Goal: Information Seeking & Learning: Learn about a topic

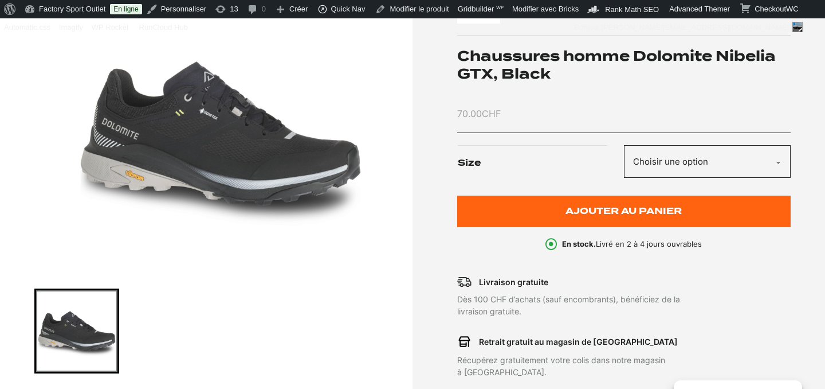
scroll to position [124, 0]
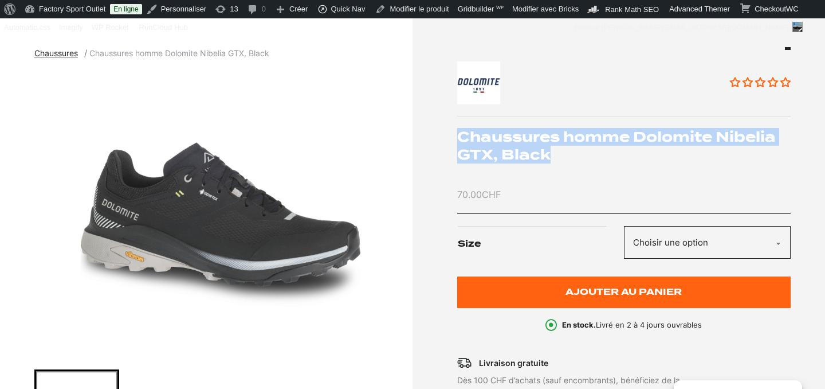
drag, startPoint x: 458, startPoint y: 134, endPoint x: 765, endPoint y: 146, distance: 306.9
click at [765, 147] on h1 "Chaussures homme Dolomite Nibelia GTX, Black" at bounding box center [624, 146] width 334 height 36
copy h1 "Chaussures homme Dolomite Nibelia GTX, Black"
click at [206, 215] on img "1 of 1" at bounding box center [220, 214] width 373 height 287
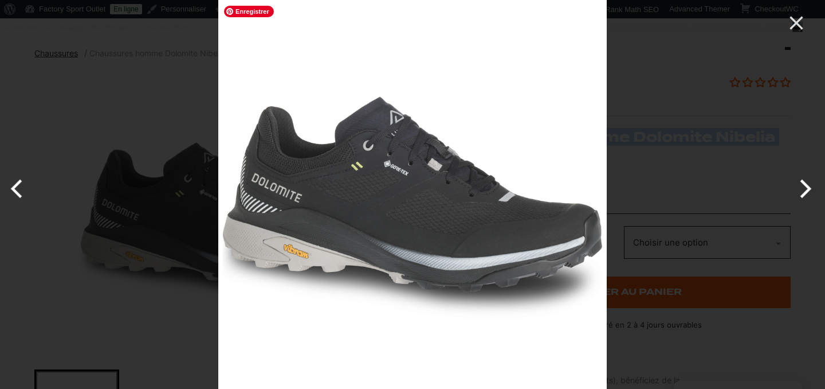
click at [283, 213] on img at bounding box center [412, 194] width 389 height 389
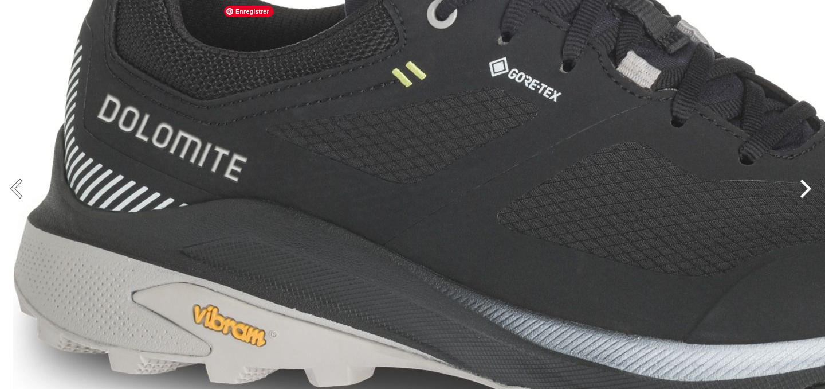
click at [283, 213] on img at bounding box center [573, 157] width 1146 height 1146
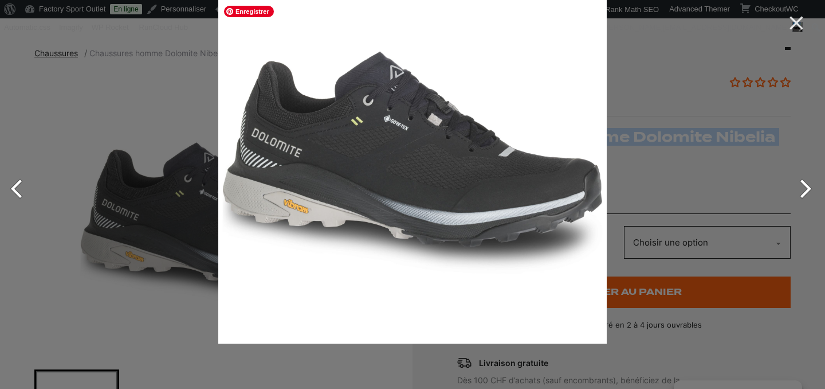
click at [408, 134] on img at bounding box center [412, 149] width 389 height 389
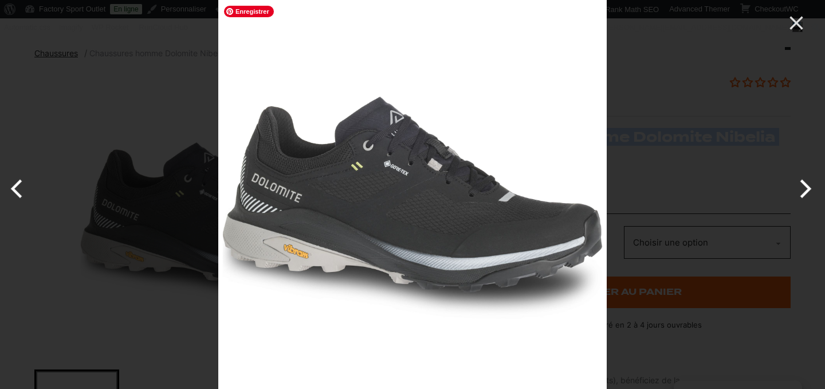
click at [405, 207] on img at bounding box center [412, 194] width 389 height 389
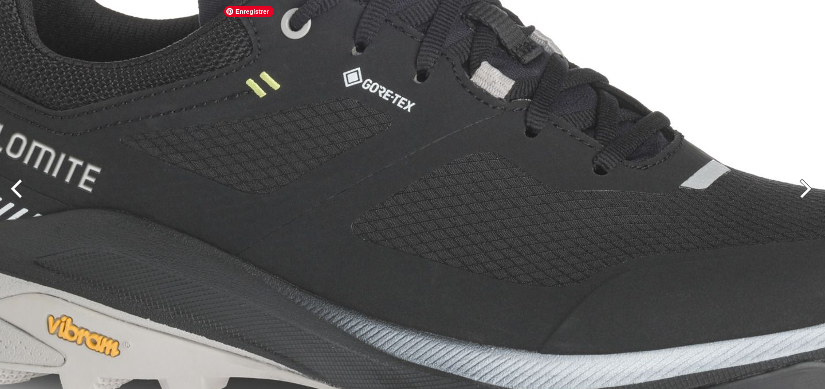
click at [405, 207] on img at bounding box center [427, 168] width 1146 height 1146
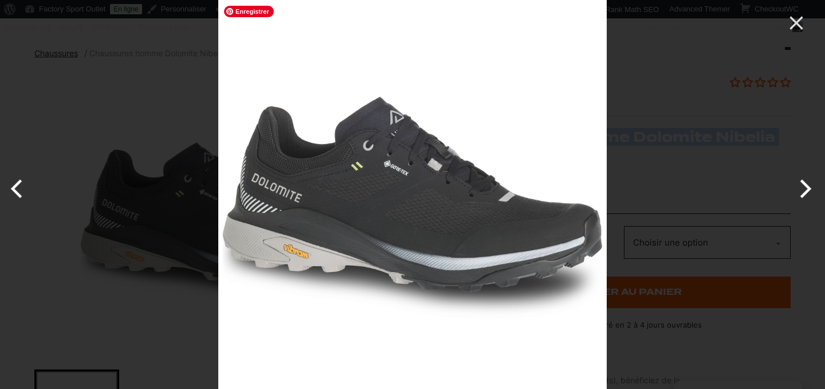
click at [183, 111] on div at bounding box center [412, 194] width 825 height 389
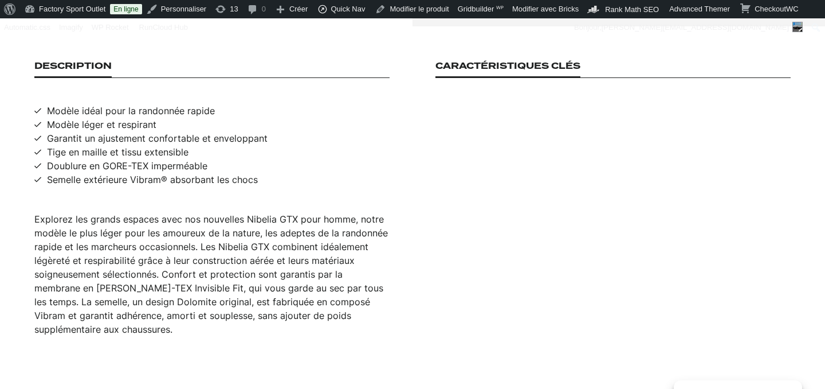
scroll to position [735, 0]
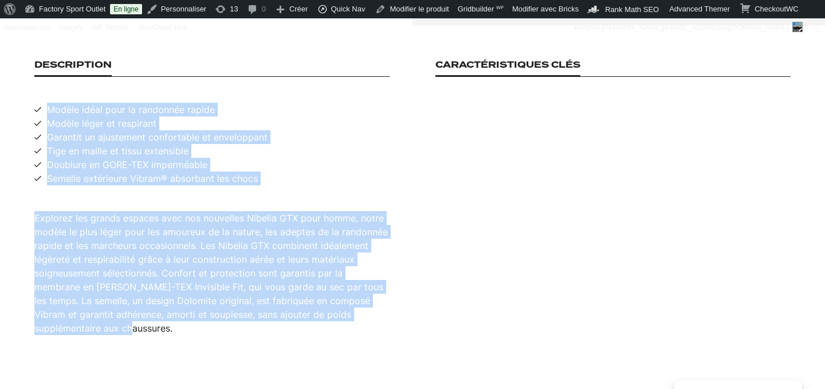
drag, startPoint x: 49, startPoint y: 96, endPoint x: 214, endPoint y: 314, distance: 273.4
click at [214, 314] on div "Description Modèle idéal pour la randonnée rapide Modèle léger et respirant Gar…" at bounding box center [211, 197] width 355 height 275
copy div "Modèle idéal pour la randonnée rapide Modèle léger et respirant Garantit un aju…"
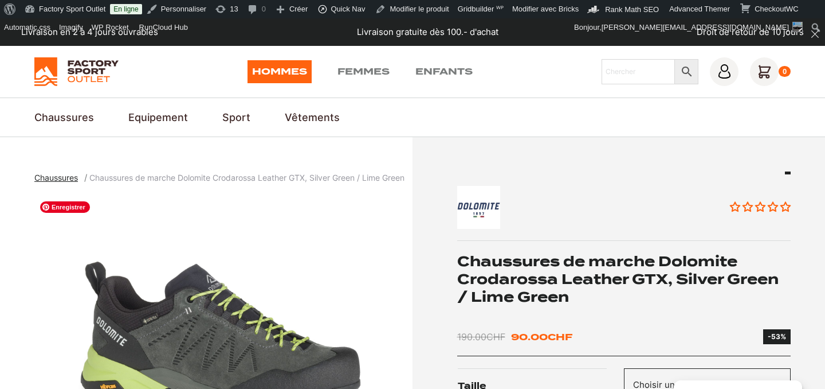
scroll to position [203, 0]
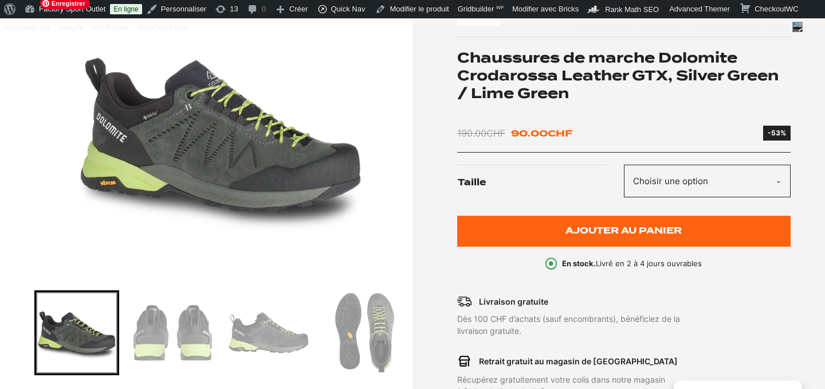
click at [203, 148] on img "1 of 4" at bounding box center [220, 135] width 373 height 287
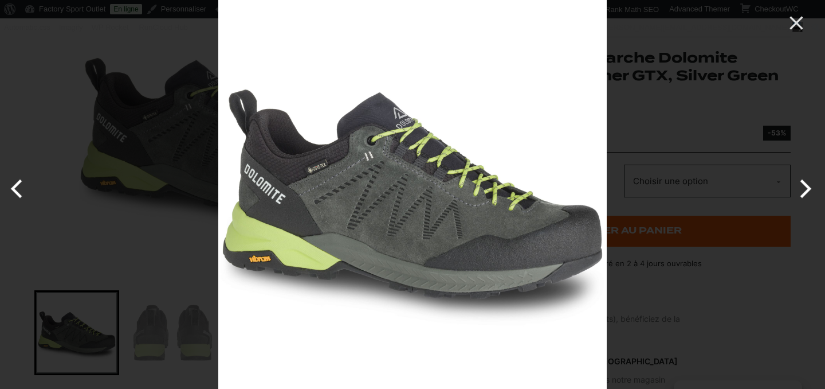
click at [166, 332] on div at bounding box center [412, 194] width 825 height 389
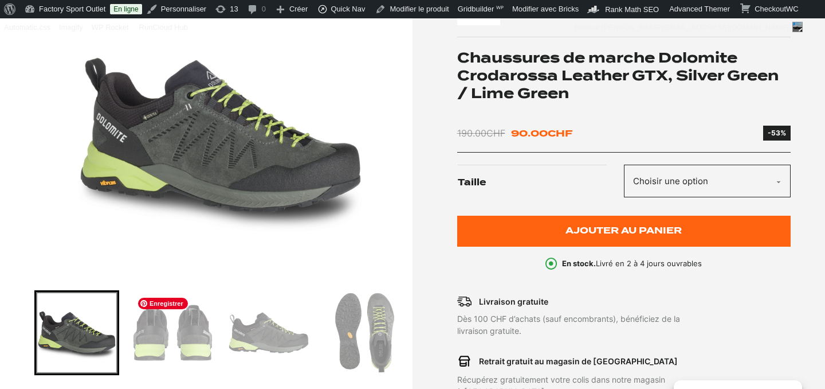
click at [166, 332] on img "Go to slide 2" at bounding box center [172, 332] width 81 height 81
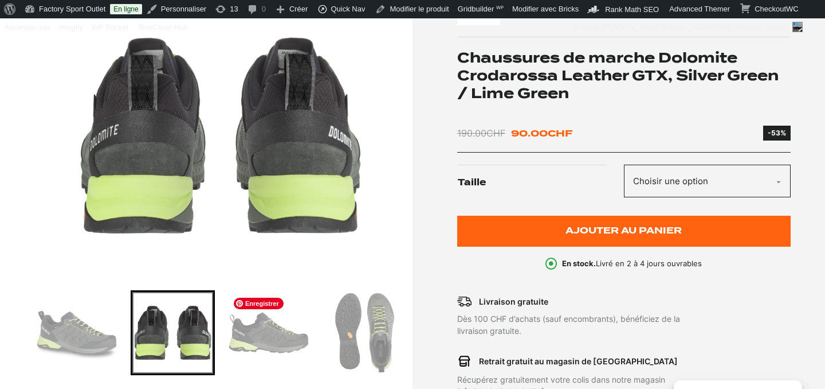
click at [263, 343] on img "Go to slide 3" at bounding box center [268, 332] width 81 height 81
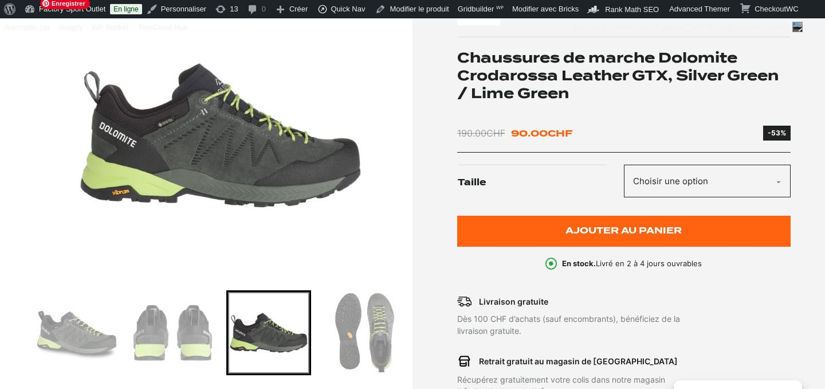
click at [245, 154] on img "3 of 4" at bounding box center [220, 135] width 373 height 287
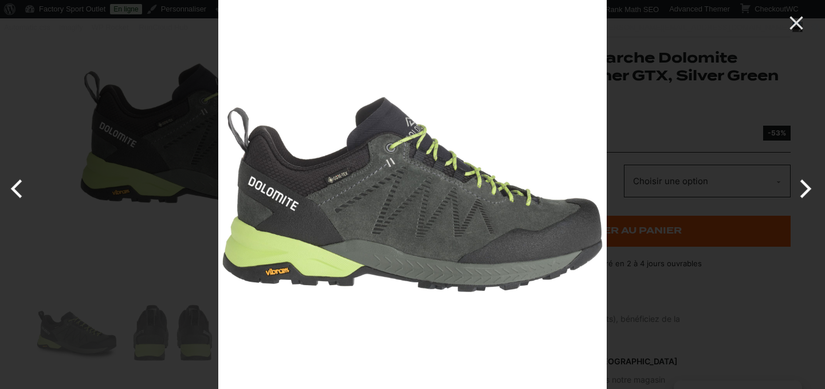
click at [175, 244] on div at bounding box center [412, 194] width 825 height 389
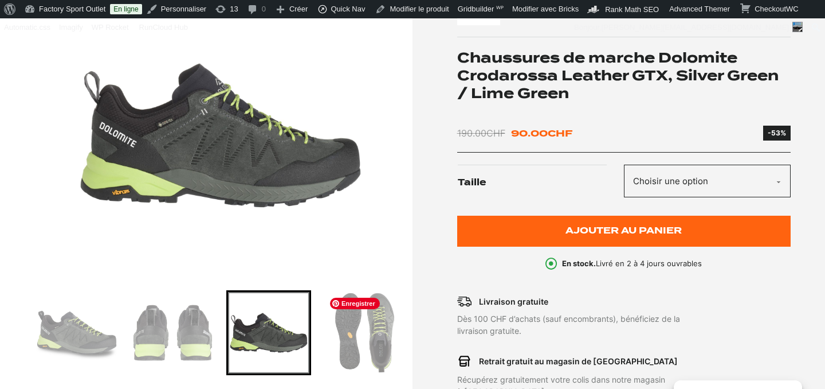
click at [359, 320] on img "Go to slide 4" at bounding box center [364, 332] width 81 height 81
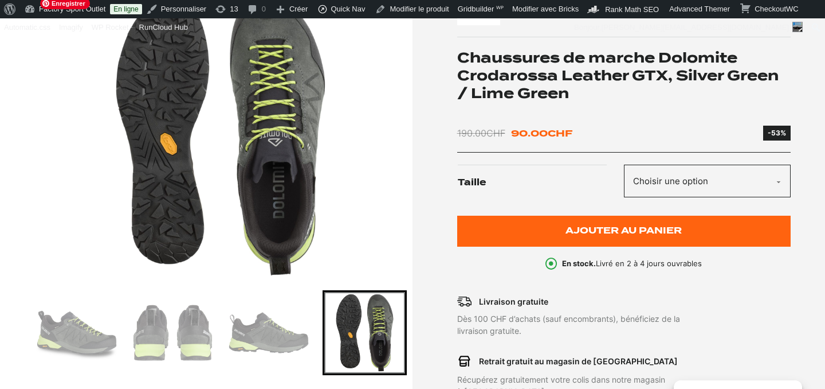
click at [246, 145] on img "4 of 4" at bounding box center [220, 135] width 373 height 287
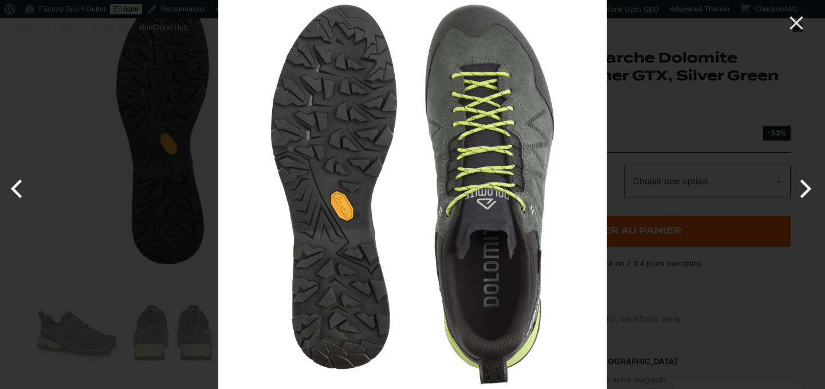
click at [78, 46] on div at bounding box center [412, 194] width 825 height 389
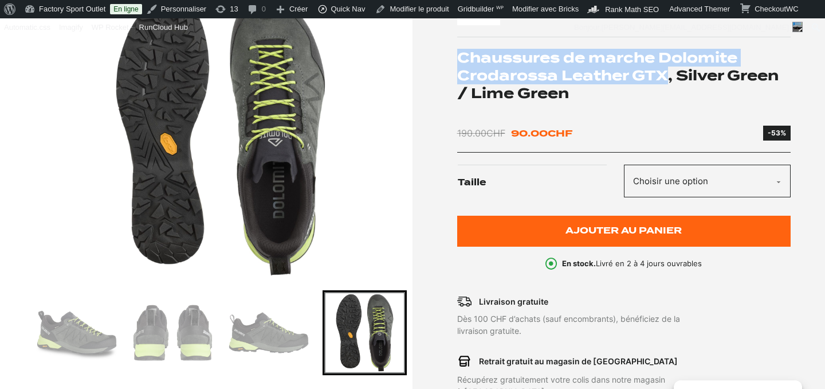
drag, startPoint x: 459, startPoint y: 56, endPoint x: 666, endPoint y: 72, distance: 208.2
click at [666, 72] on h1 "Chaussures de marche Dolomite Crodarossa Leather GTX, Silver Green / Lime Green" at bounding box center [624, 76] width 334 height 54
copy h1 "Chaussures de marche Dolomite Crodarossa Leather GTX"
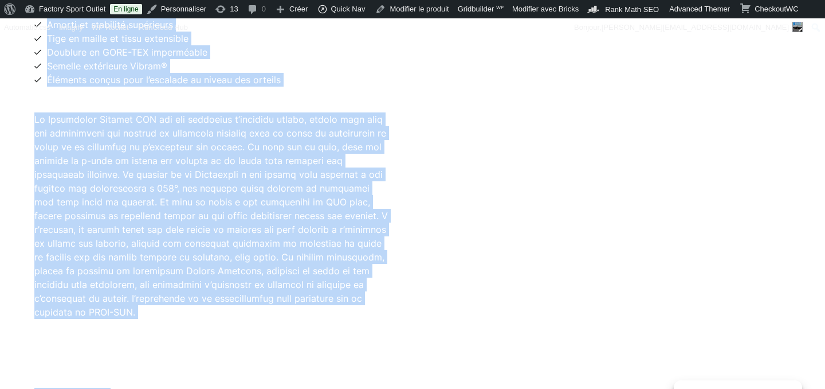
scroll to position [884, 0]
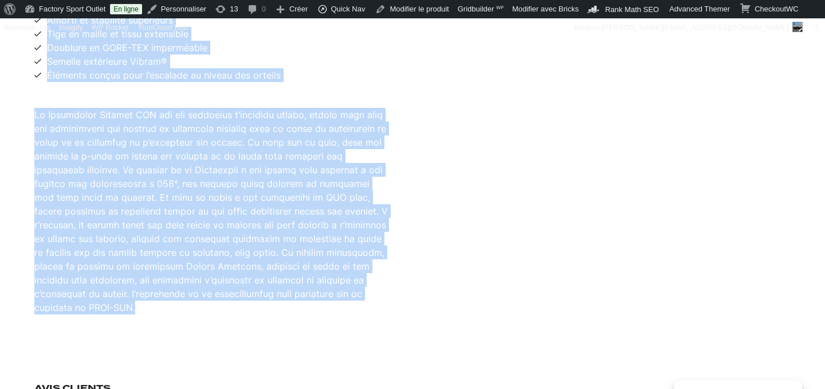
drag, startPoint x: 47, startPoint y: 124, endPoint x: 269, endPoint y: 299, distance: 282.9
click at [269, 299] on div "Description Idéal pour l’approche, et pour les randonneurs expérimentés Modèle …" at bounding box center [211, 121] width 355 height 385
copy div "Idéal pour l’approche, et pour les randonneurs expérimentés Modèle léger, idéal…"
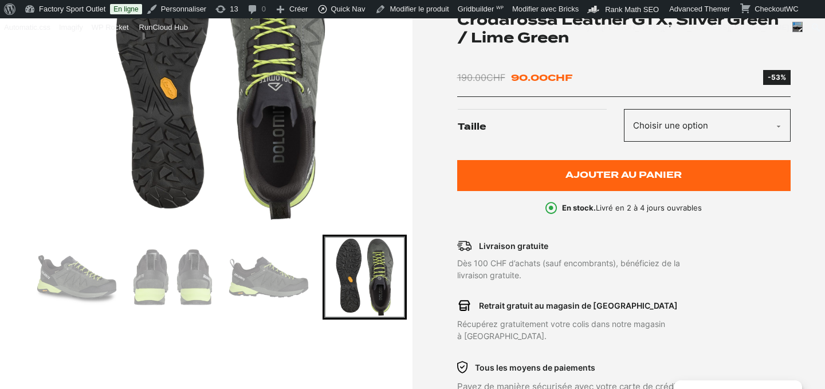
scroll to position [0, 0]
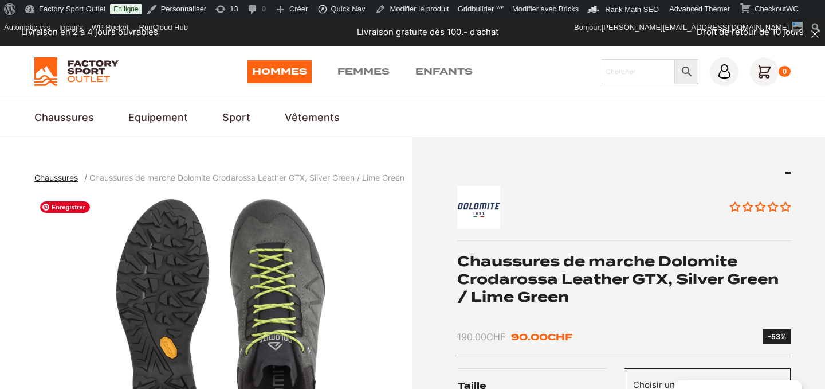
click at [375, 344] on img "4 of 4" at bounding box center [220, 338] width 373 height 287
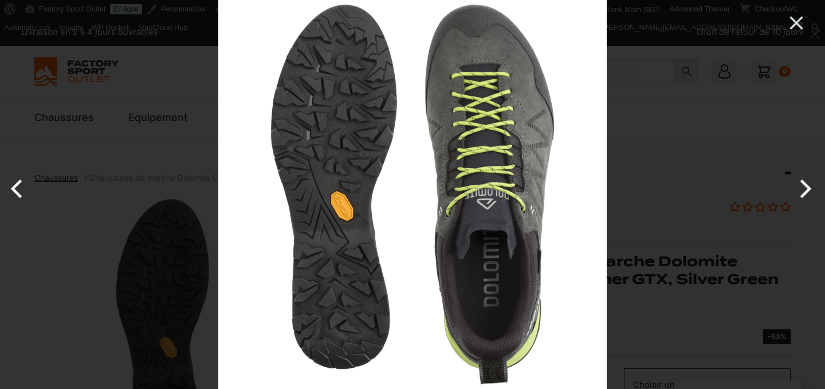
click at [80, 249] on div at bounding box center [412, 194] width 825 height 389
